Goal: Task Accomplishment & Management: Manage account settings

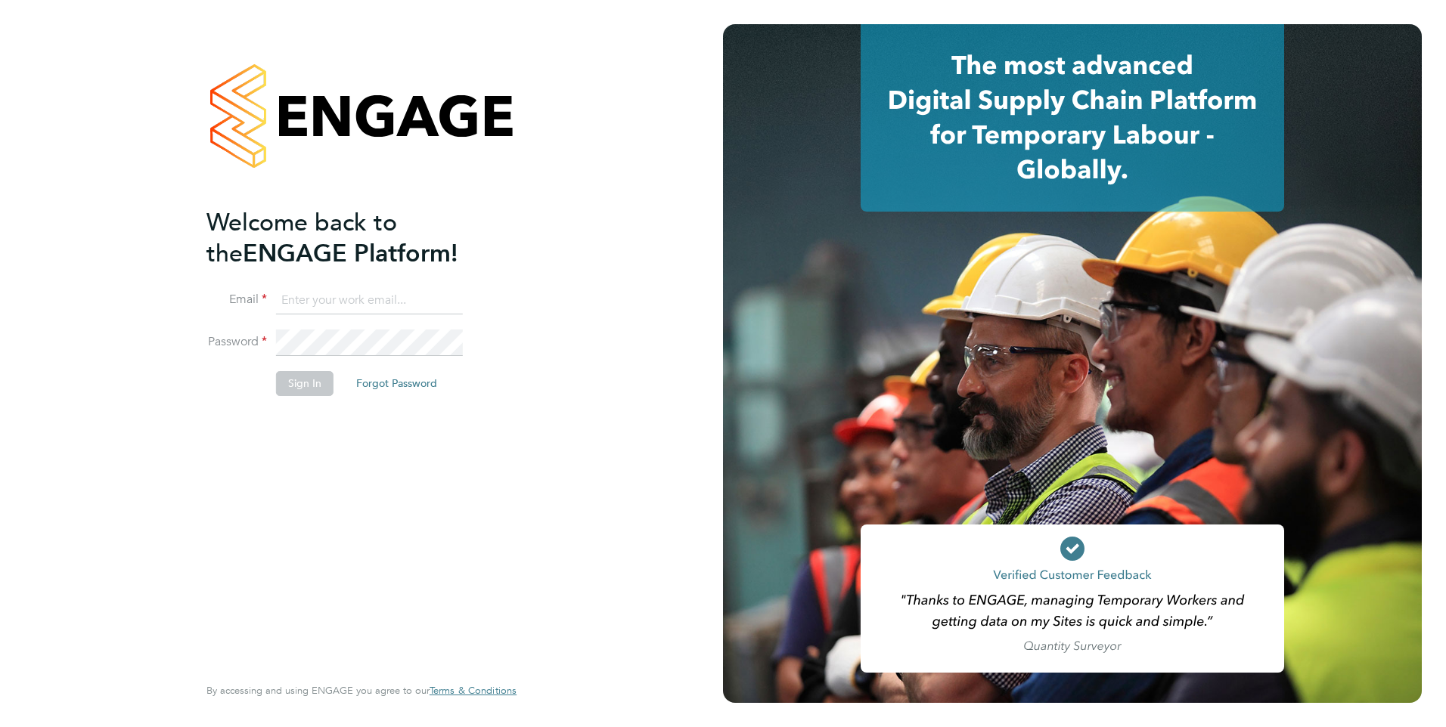
type input "[PERSON_NAME][EMAIL_ADDRESS][PERSON_NAME][DOMAIN_NAME]"
click at [307, 386] on button "Sign In" at bounding box center [304, 383] width 57 height 24
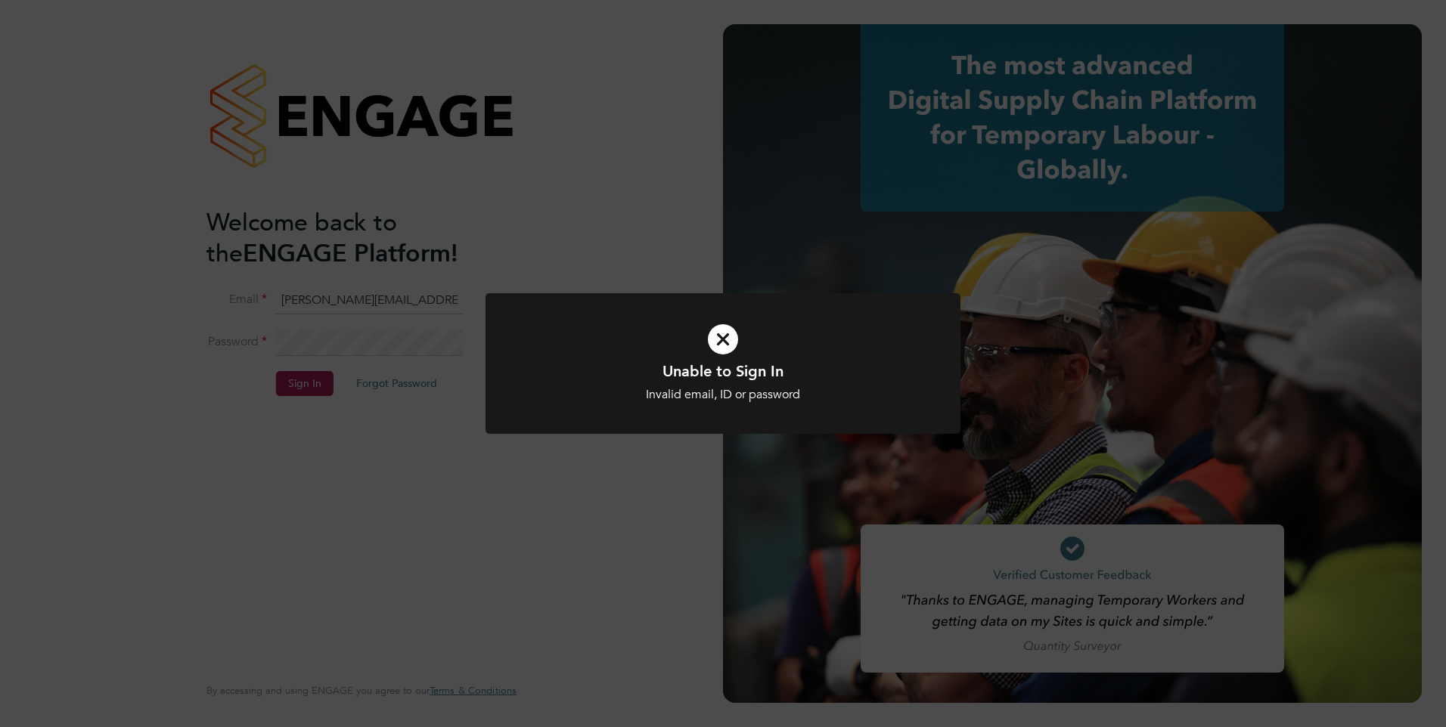
click at [546, 472] on div "Unable to Sign In Invalid email, ID or password Cancel Okay" at bounding box center [723, 363] width 1446 height 727
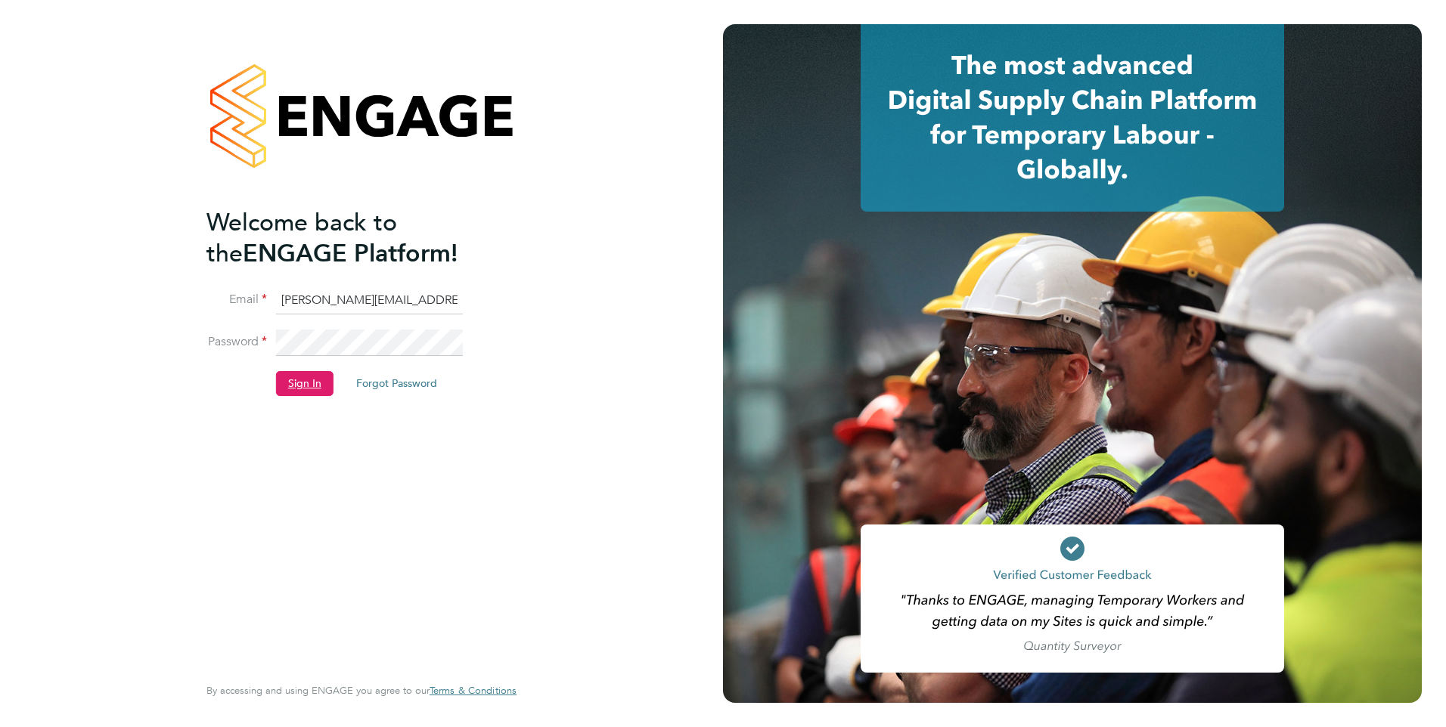
click at [300, 382] on button "Sign In" at bounding box center [304, 383] width 57 height 24
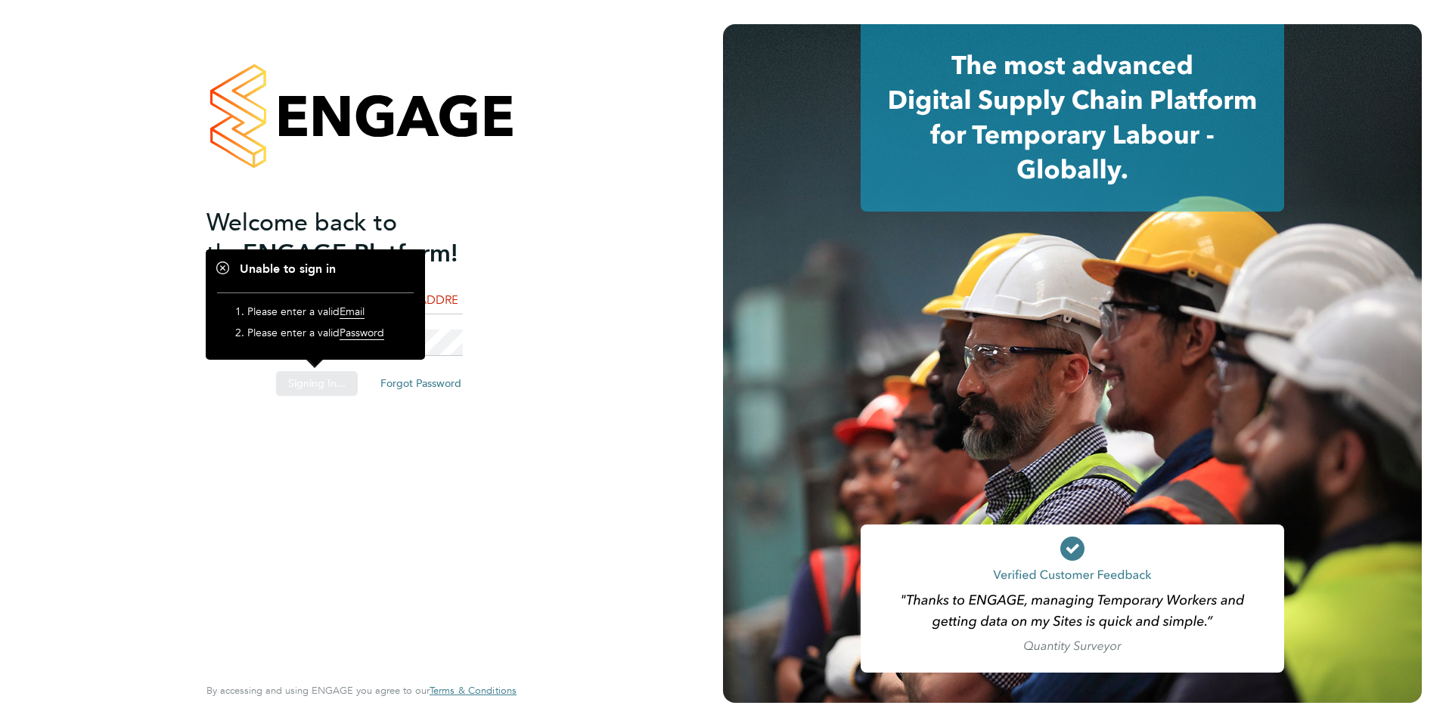
click at [407, 445] on div "Welcome back to the ENGAGE Platform! Email ken.burke@hmsworks.co.uk Password Si…" at bounding box center [361, 363] width 723 height 727
click at [508, 432] on div "Welcome back to the ENGAGE Platform! Email ken.burke@hmsworks.co.uk Password Si…" at bounding box center [361, 360] width 310 height 673
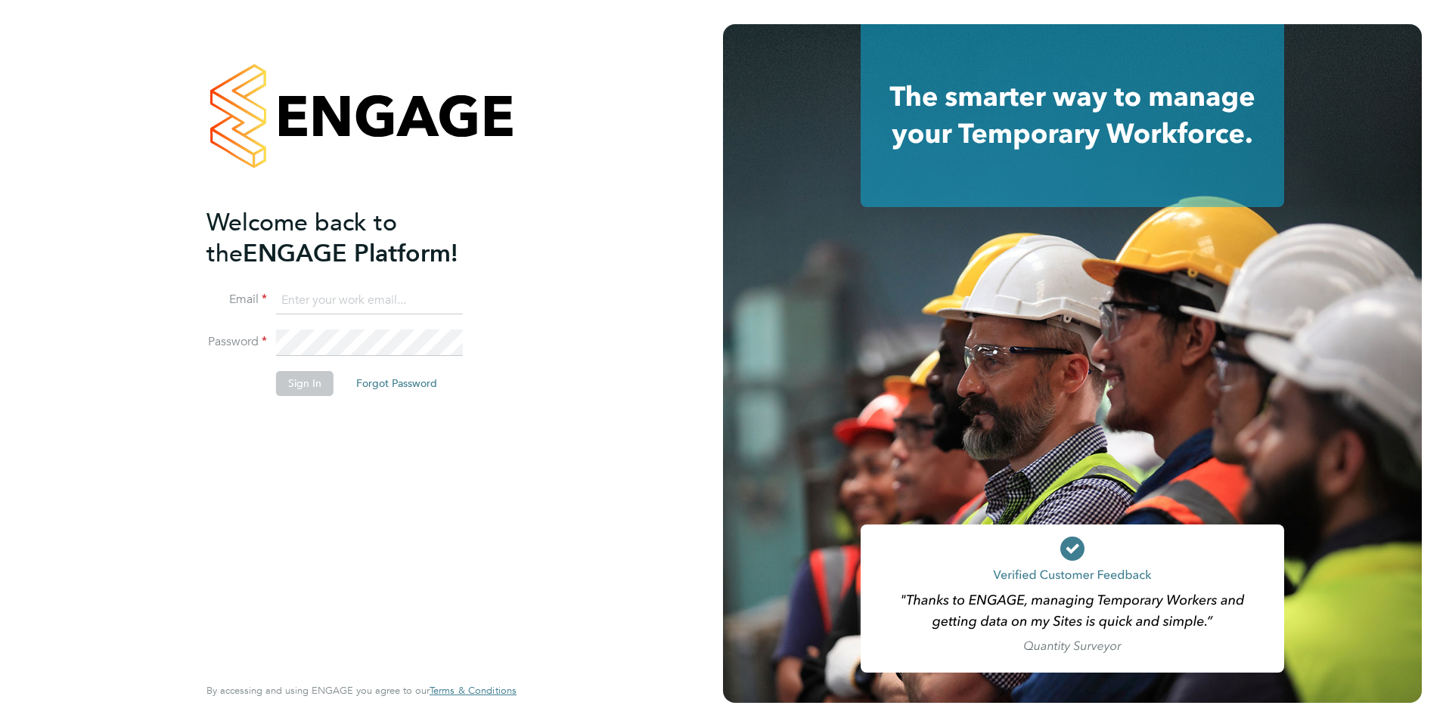
type input "[PERSON_NAME][EMAIL_ADDRESS][PERSON_NAME][DOMAIN_NAME]"
drag, startPoint x: 300, startPoint y: 387, endPoint x: 562, endPoint y: 433, distance: 265.6
click at [562, 433] on div "Welcome back to the ENGAGE Platform! Email ken.burke@hmsworks.co.uk Password Si…" at bounding box center [361, 363] width 723 height 727
click at [309, 380] on button "Sign In" at bounding box center [304, 383] width 57 height 24
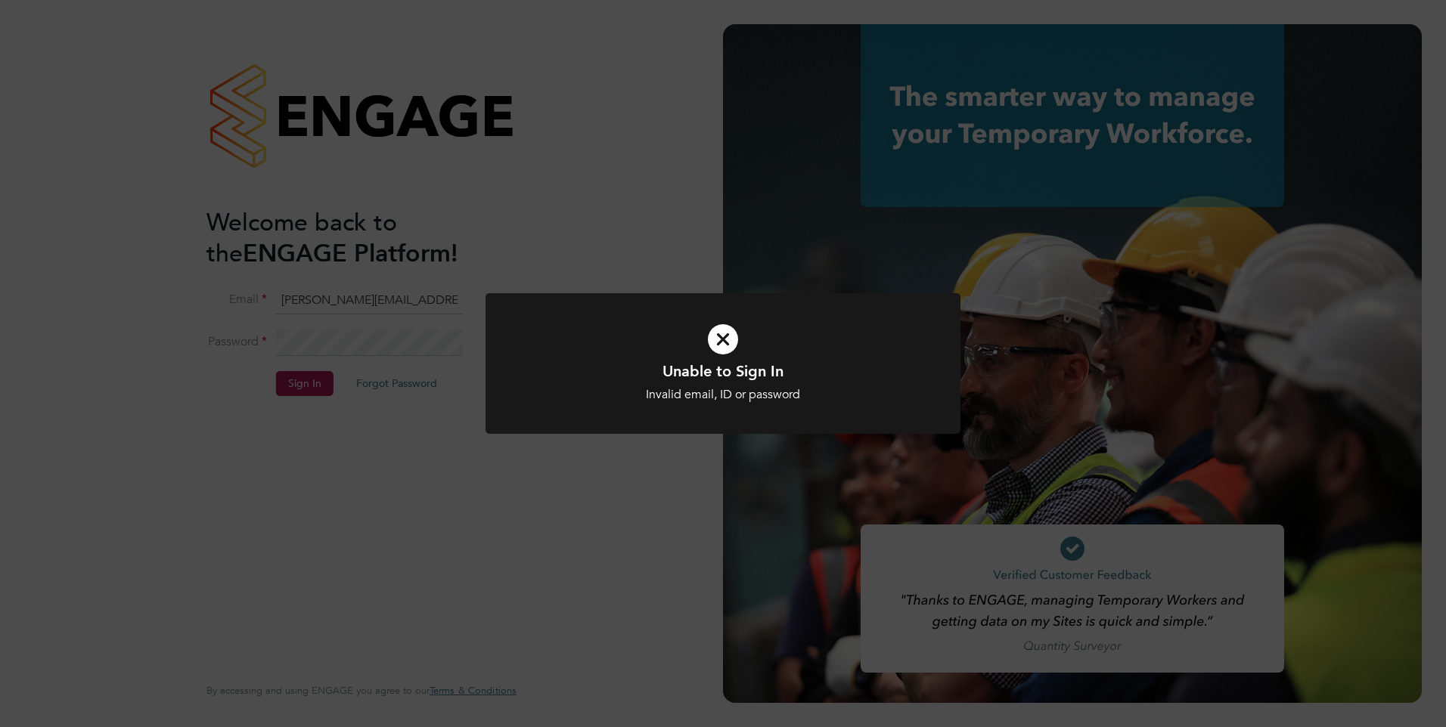
click at [476, 445] on div "Unable to Sign In Invalid email, ID or password Cancel Okay" at bounding box center [723, 363] width 1446 height 727
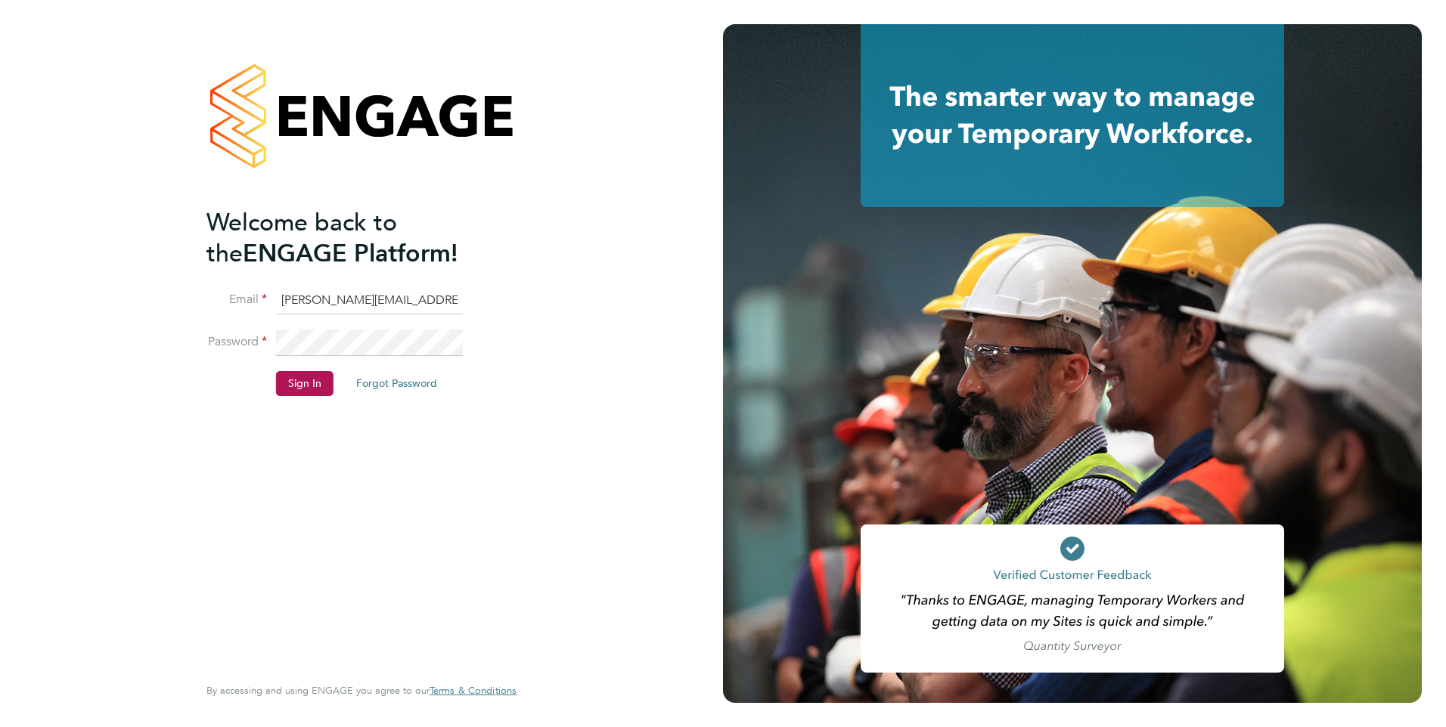
click at [388, 382] on button "Forgot Password" at bounding box center [396, 383] width 105 height 24
type input "[PERSON_NAME][EMAIL_ADDRESS][PERSON_NAME][DOMAIN_NAME]"
click at [386, 388] on button "Forgot Password" at bounding box center [396, 383] width 105 height 24
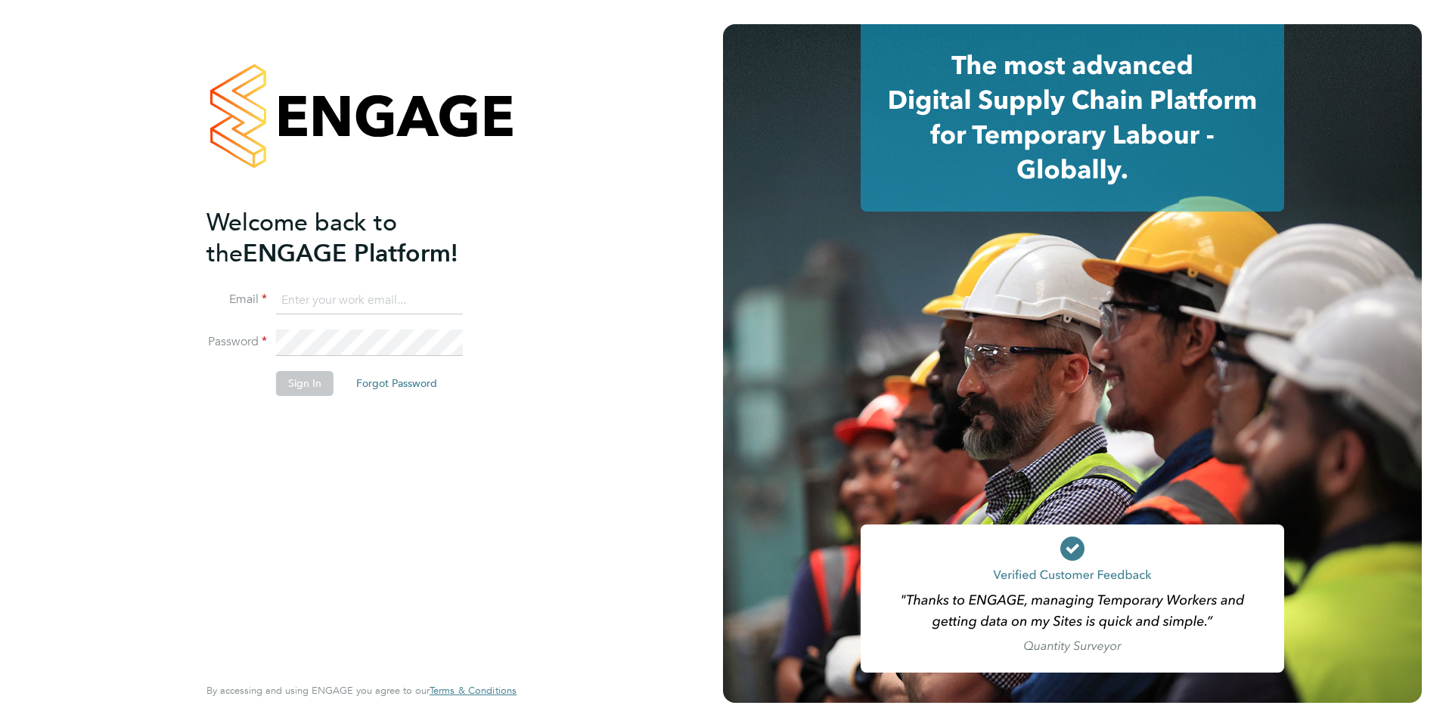
type input "[PERSON_NAME][EMAIL_ADDRESS][PERSON_NAME][DOMAIN_NAME]"
click at [593, 348] on div "Welcome back to the ENGAGE Platform! Email ken.burke@hmsworks.co.uk Password Si…" at bounding box center [361, 363] width 723 height 727
type input "[PERSON_NAME][EMAIL_ADDRESS][PERSON_NAME][DOMAIN_NAME]"
click at [384, 383] on button "Forgot Password" at bounding box center [396, 383] width 105 height 24
